Goal: Connect with others: Connect with others

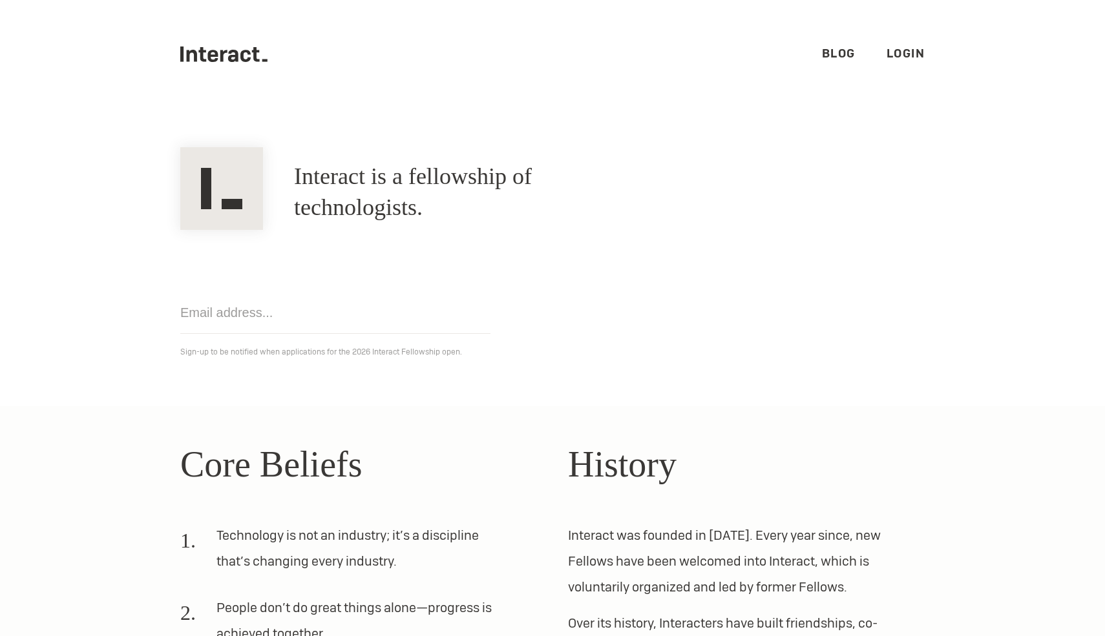
click at [912, 59] on link "Login" at bounding box center [905, 53] width 39 height 15
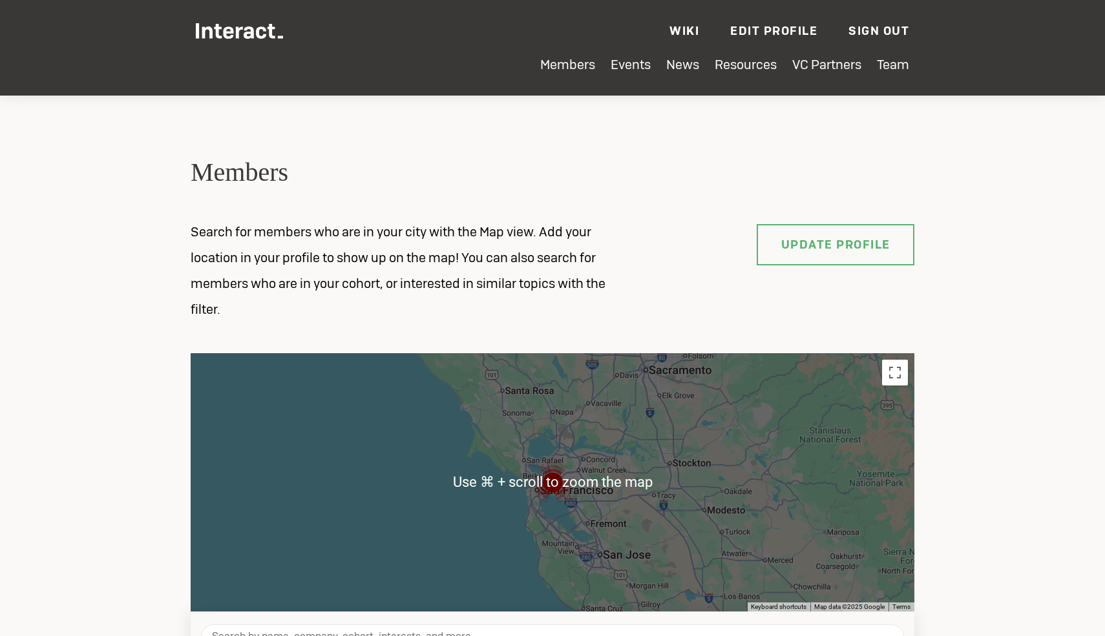
scroll to position [372, 0]
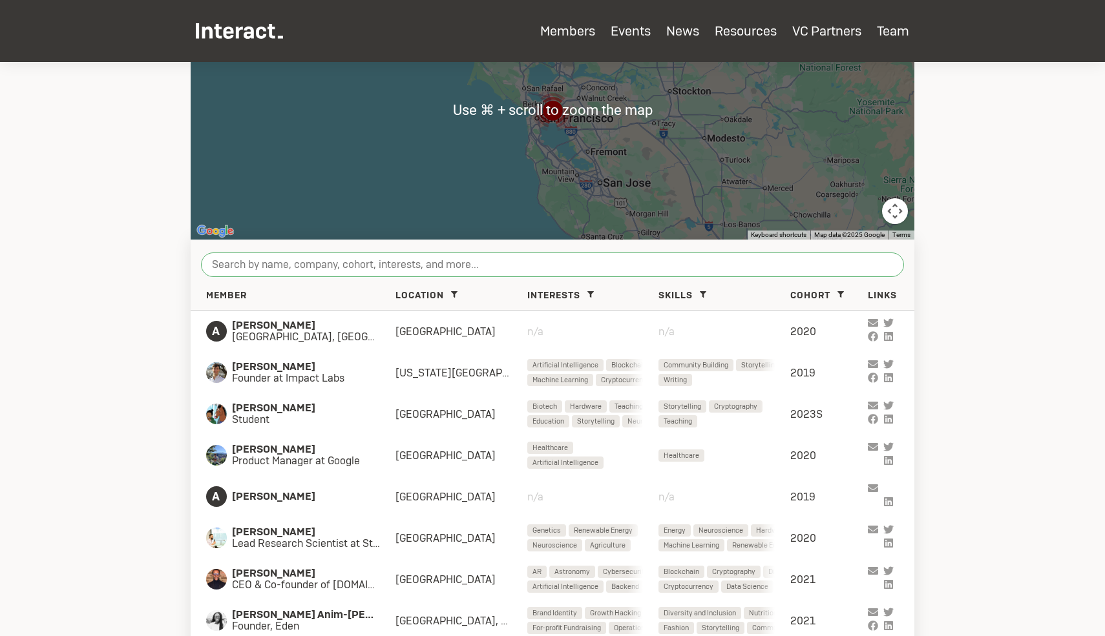
click at [259, 272] on input "search" at bounding box center [552, 265] width 703 height 25
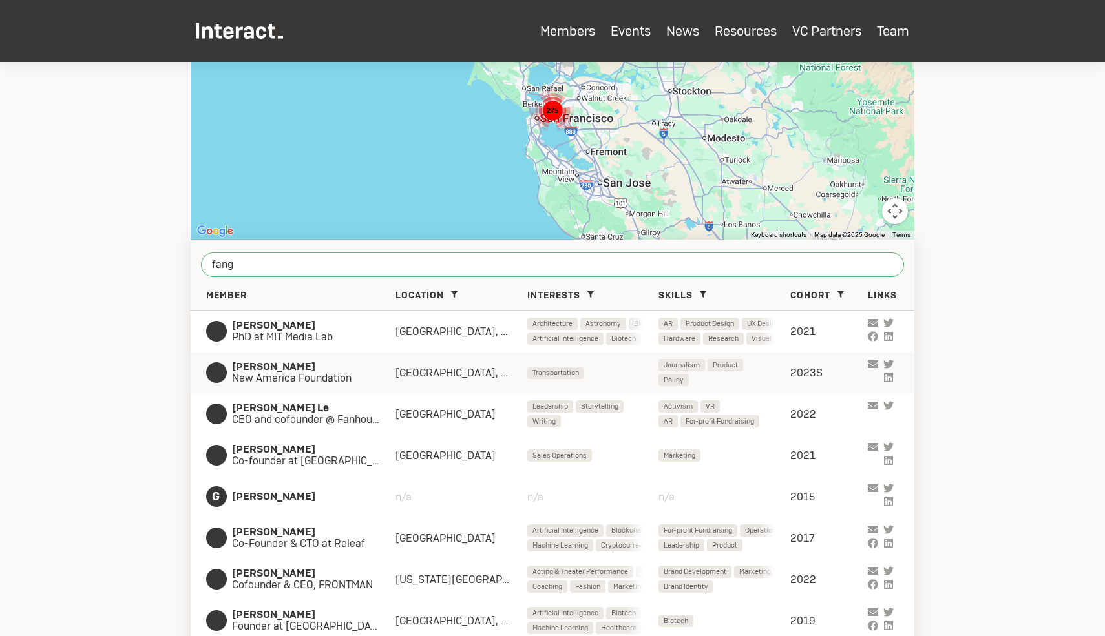
scroll to position [532, 0]
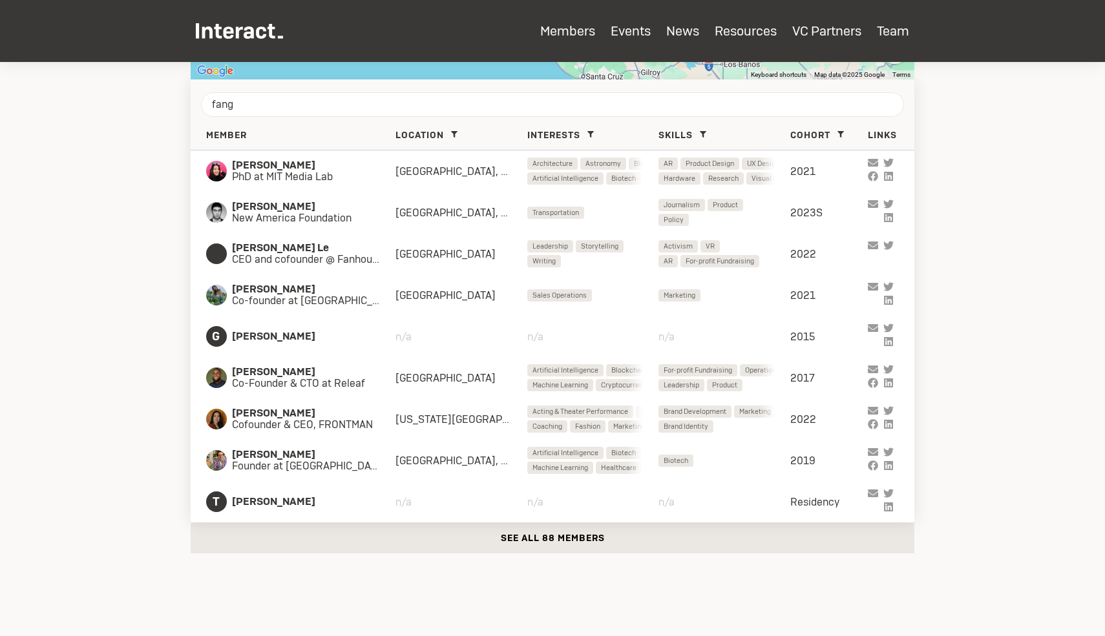
click at [498, 528] on button "See all 88 members" at bounding box center [552, 538] width 723 height 31
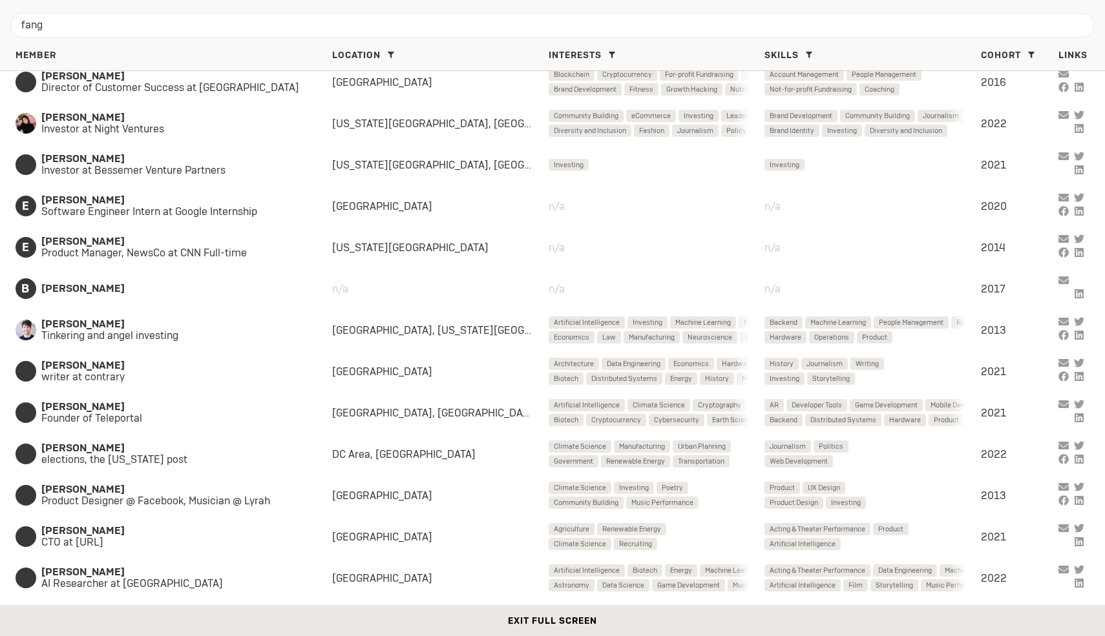
scroll to position [1716, 0]
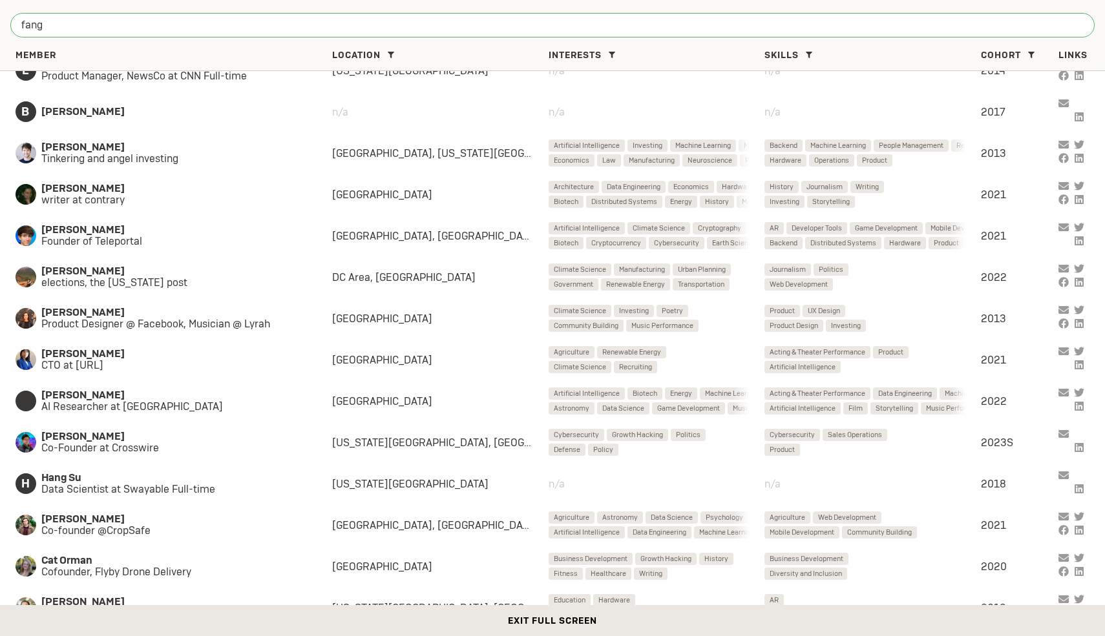
click at [338, 25] on input "fang" at bounding box center [552, 25] width 1084 height 25
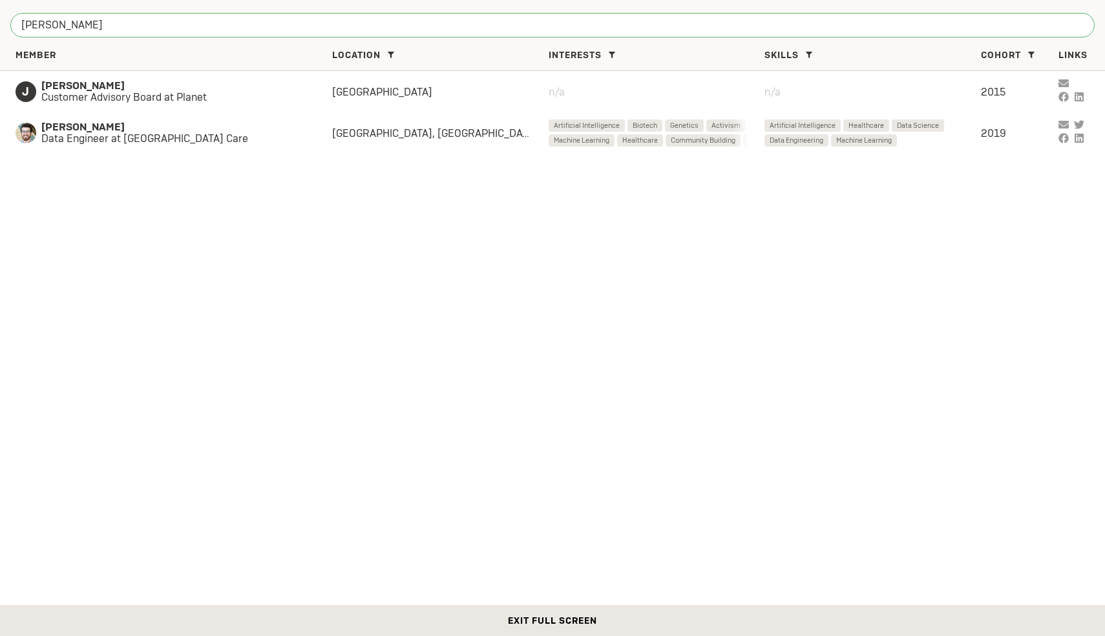
type input "[PERSON_NAME]"
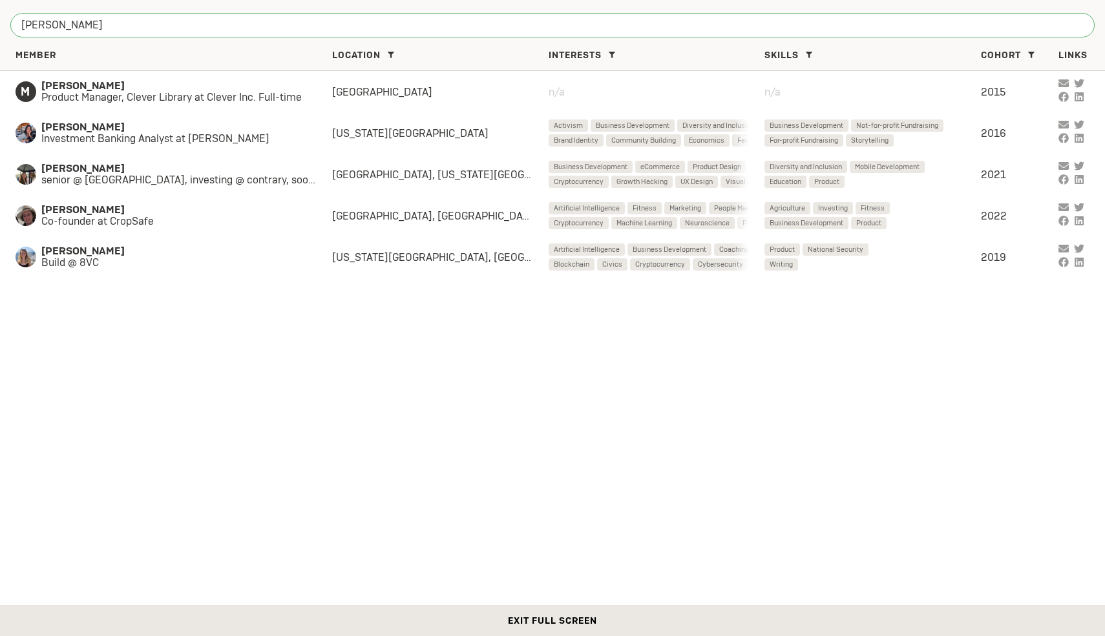
type input "[PERSON_NAME]"
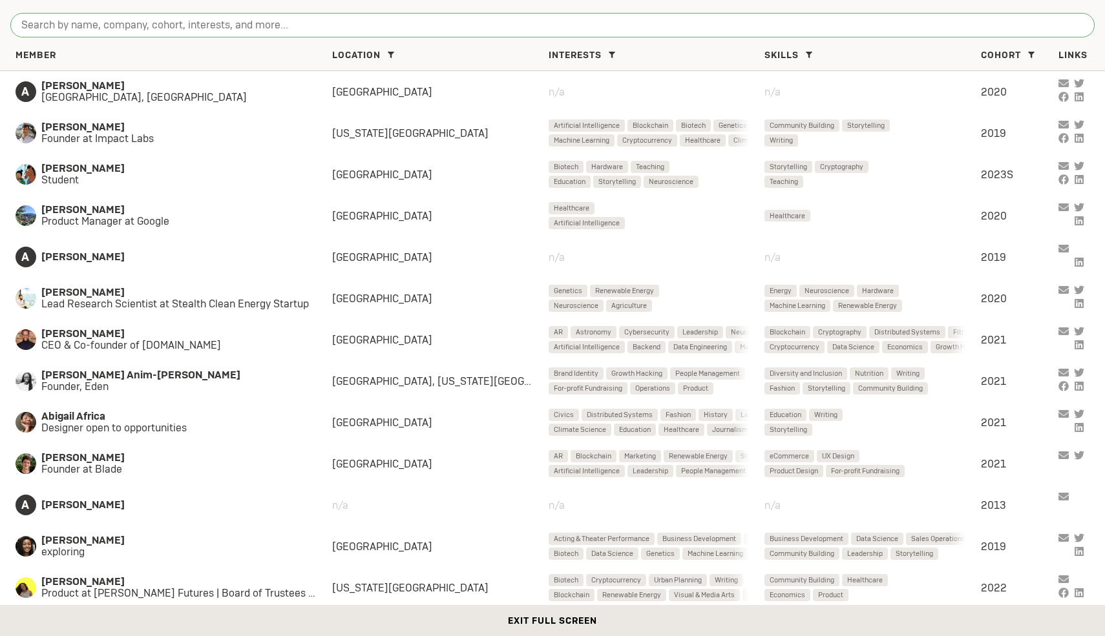
click at [251, 21] on input "search" at bounding box center [552, 25] width 1084 height 25
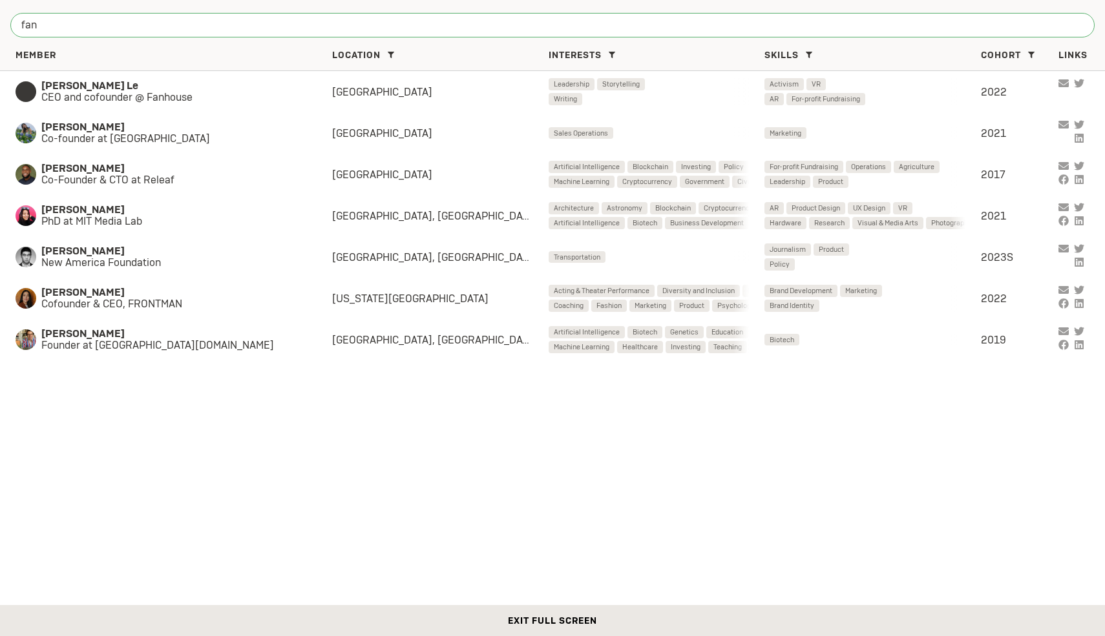
type input "fang"
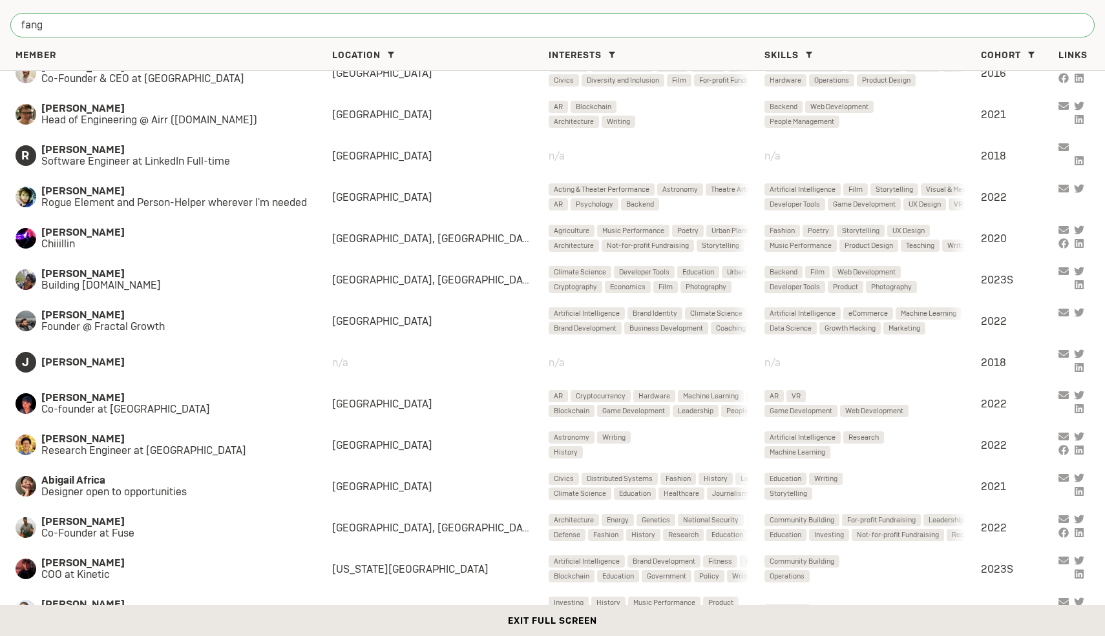
scroll to position [631, 0]
